Goal: Task Accomplishment & Management: Complete application form

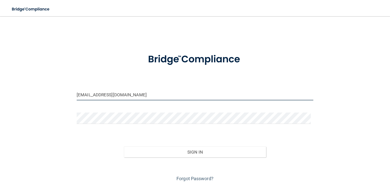
drag, startPoint x: 130, startPoint y: 94, endPoint x: 0, endPoint y: 84, distance: 130.5
click at [0, 84] on main "[EMAIL_ADDRESS][DOMAIN_NAME] Invalid email/password. You don't have permission …" at bounding box center [195, 100] width 390 height 169
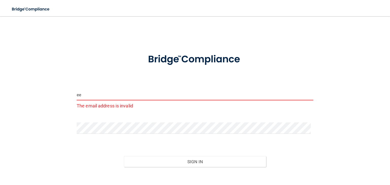
type input "[EMAIL_ADDRESS][DOMAIN_NAME]"
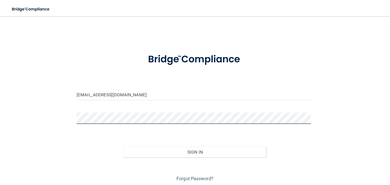
click at [124, 147] on button "Sign In" at bounding box center [195, 152] width 142 height 11
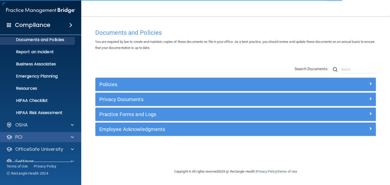
scroll to position [25, 0]
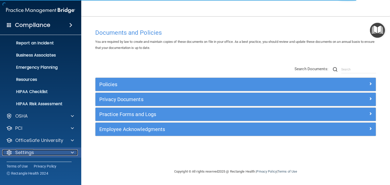
click at [45, 150] on div "Settings" at bounding box center [33, 153] width 63 height 6
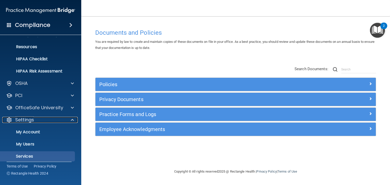
scroll to position [74, 0]
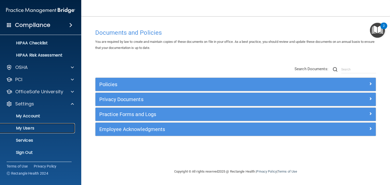
click at [26, 126] on p "My Users" at bounding box center [37, 128] width 69 height 5
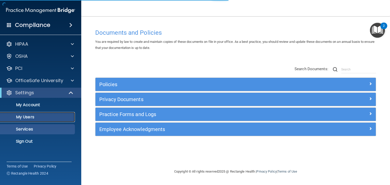
select select "20"
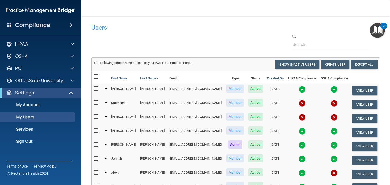
click at [302, 176] on img at bounding box center [301, 173] width 7 height 7
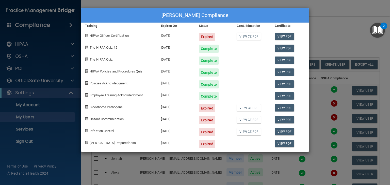
click at [320, 22] on div "[PERSON_NAME] Compliance Training Expires On Status Cont. Education Certificate…" at bounding box center [195, 92] width 390 height 185
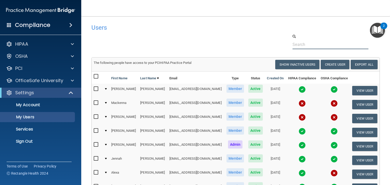
click at [305, 46] on input "text" at bounding box center [330, 44] width 76 height 9
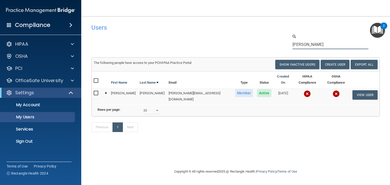
drag, startPoint x: 301, startPoint y: 46, endPoint x: 244, endPoint y: 38, distance: 58.0
click at [245, 38] on div "[PERSON_NAME]" at bounding box center [236, 41] width 296 height 15
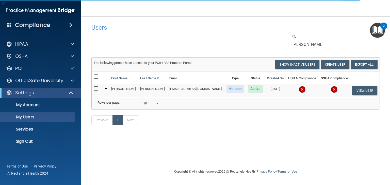
drag, startPoint x: 309, startPoint y: 45, endPoint x: 228, endPoint y: 45, distance: 80.9
click at [228, 45] on div "[PERSON_NAME]" at bounding box center [236, 41] width 296 height 15
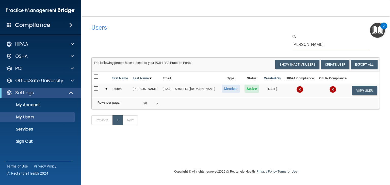
drag, startPoint x: 309, startPoint y: 45, endPoint x: 232, endPoint y: 45, distance: 76.1
click at [233, 45] on div "[PERSON_NAME]" at bounding box center [236, 41] width 296 height 15
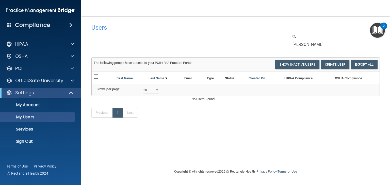
click at [296, 46] on input "[PERSON_NAME]" at bounding box center [330, 44] width 76 height 9
click at [35, 115] on p "My Users" at bounding box center [37, 117] width 69 height 5
drag, startPoint x: 307, startPoint y: 45, endPoint x: 240, endPoint y: 47, distance: 67.0
click at [240, 47] on div "[PERSON_NAME]" at bounding box center [236, 41] width 296 height 15
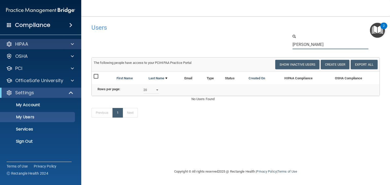
type input "[PERSON_NAME]"
click at [54, 45] on div "HIPAA" at bounding box center [33, 44] width 63 height 6
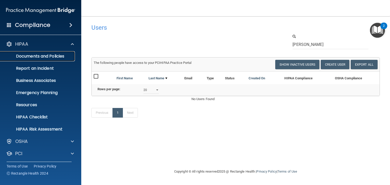
click at [44, 59] on p "Documents and Policies" at bounding box center [37, 56] width 69 height 5
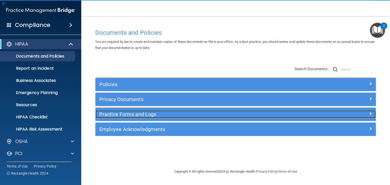
click at [161, 115] on h5 "Practice Forms and Logs" at bounding box center [200, 115] width 202 height 6
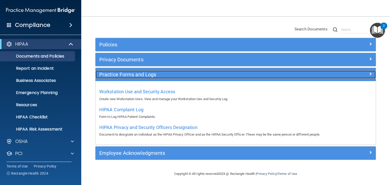
scroll to position [41, 0]
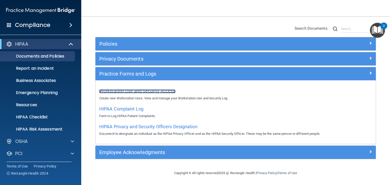
click at [139, 90] on span "Workstation Use and Security Access" at bounding box center [137, 90] width 76 height 5
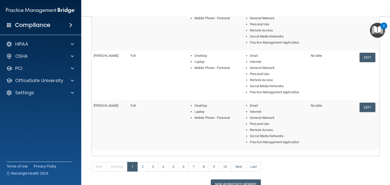
scroll to position [195, 0]
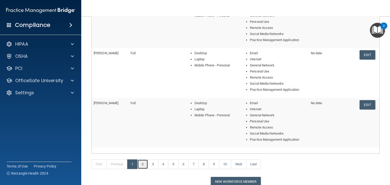
click at [143, 163] on link "2" at bounding box center [142, 165] width 10 height 10
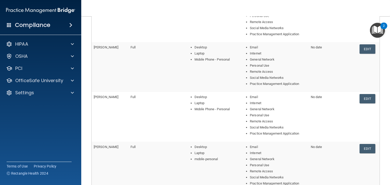
scroll to position [231, 0]
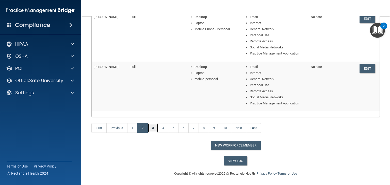
click at [155, 128] on link "3" at bounding box center [153, 128] width 10 height 10
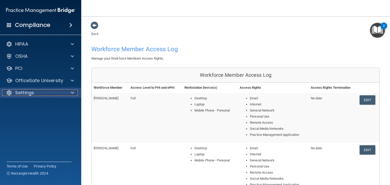
click at [38, 94] on div "Settings" at bounding box center [33, 93] width 63 height 6
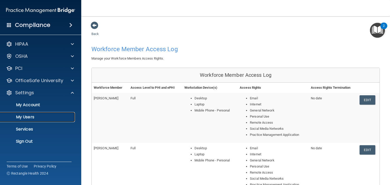
click at [31, 115] on p "My Users" at bounding box center [37, 117] width 69 height 5
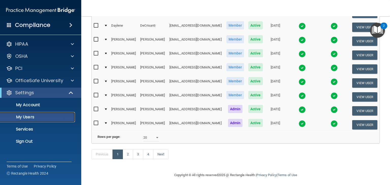
scroll to position [232, 0]
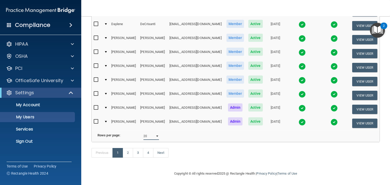
click at [149, 140] on select "10 20 30 40 all" at bounding box center [150, 136] width 15 height 8
select select "64"
click at [143, 140] on select "10 20 30 40 all" at bounding box center [150, 136] width 15 height 8
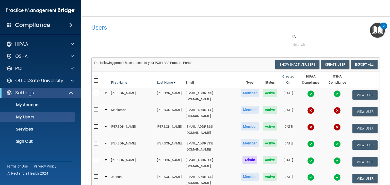
click at [328, 44] on input "text" at bounding box center [330, 44] width 76 height 9
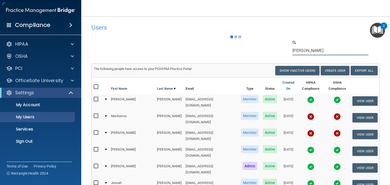
type input "[PERSON_NAME]"
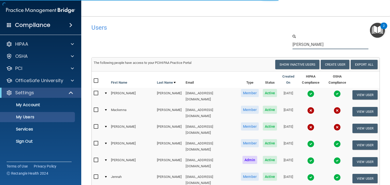
select select "20"
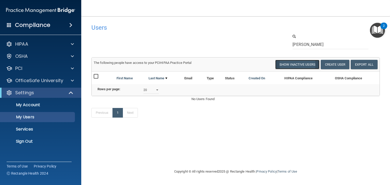
click at [304, 62] on button "Show Inactive Users" at bounding box center [297, 64] width 44 height 9
select select "20"
click at [329, 61] on button "Create User" at bounding box center [334, 64] width 29 height 9
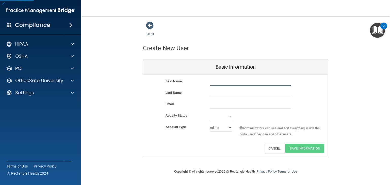
click at [244, 83] on input "text" at bounding box center [250, 82] width 81 height 8
type input "N"
type input "[PERSON_NAME]"
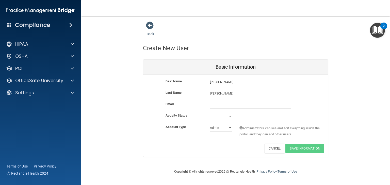
type input "[PERSON_NAME]"
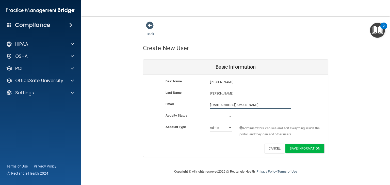
type input "[EMAIL_ADDRESS][DOMAIN_NAME]"
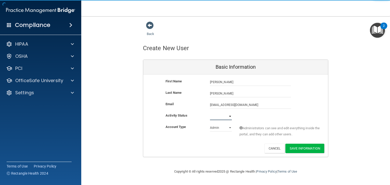
select select "active"
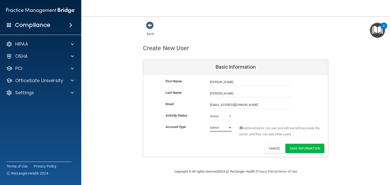
click at [214, 127] on select "Admin Member" at bounding box center [221, 128] width 22 height 8
select select "practice_member"
click at [210, 124] on select "Admin Member" at bounding box center [221, 128] width 22 height 8
click at [301, 151] on button "Save Information" at bounding box center [304, 148] width 39 height 9
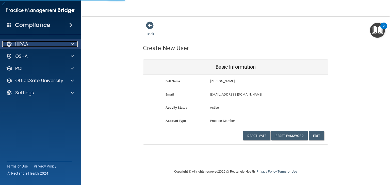
click at [67, 46] on div at bounding box center [71, 44] width 13 height 6
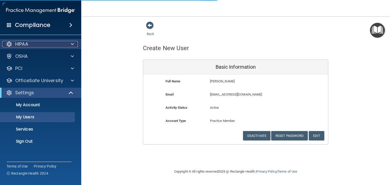
click at [69, 43] on div at bounding box center [71, 44] width 13 height 6
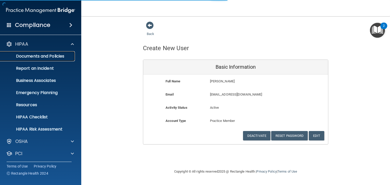
click at [50, 55] on p "Documents and Policies" at bounding box center [37, 56] width 69 height 5
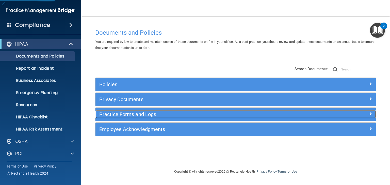
click at [132, 115] on h5 "Practice Forms and Logs" at bounding box center [200, 115] width 202 height 6
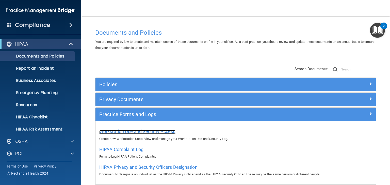
click at [128, 129] on span "Workstation Use and Security Access" at bounding box center [137, 131] width 76 height 5
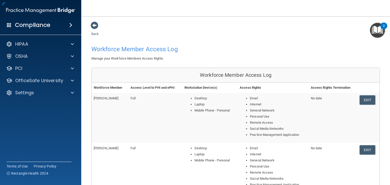
scroll to position [231, 0]
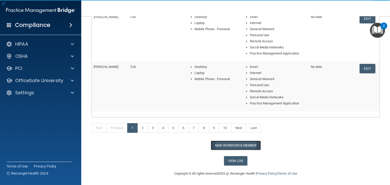
click at [226, 143] on button "New Workforce Member" at bounding box center [236, 145] width 50 height 9
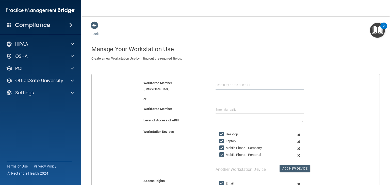
click at [231, 89] on input "text" at bounding box center [259, 84] width 88 height 9
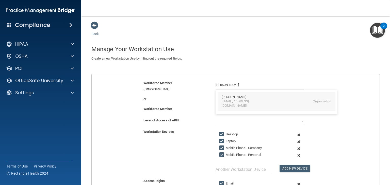
click at [238, 100] on div "[EMAIL_ADDRESS][DOMAIN_NAME]" at bounding box center [244, 103] width 44 height 9
type input "[PERSON_NAME]"
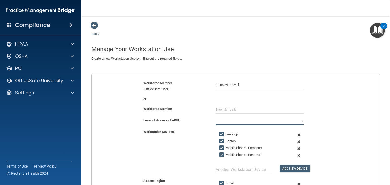
click at [296, 119] on select "Full Limited None" at bounding box center [259, 121] width 88 height 8
select select "0"
click at [215, 117] on select "Full Limited None" at bounding box center [259, 121] width 88 height 8
click at [220, 148] on input "Mobile Phone - Company" at bounding box center [222, 148] width 6 height 4
checkbox input "false"
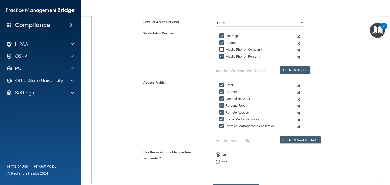
scroll to position [126, 0]
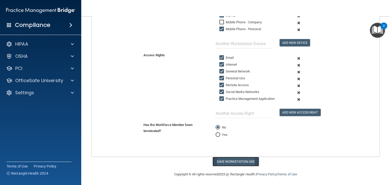
click at [246, 161] on button "Save Workstation Use" at bounding box center [235, 161] width 46 height 9
select select "? string:Full ?"
